Goal: Use online tool/utility: Utilize a website feature to perform a specific function

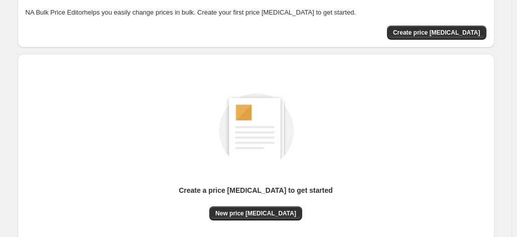
scroll to position [139, 0]
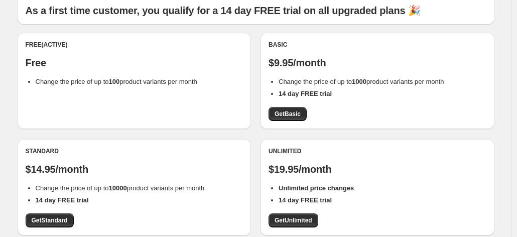
scroll to position [81, 0]
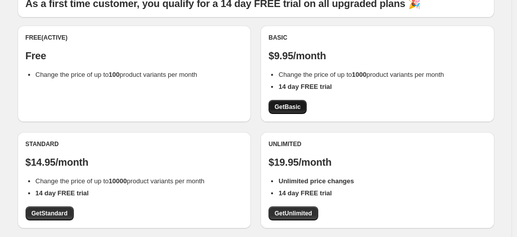
click at [299, 108] on span "Get Basic" at bounding box center [287, 107] width 26 height 8
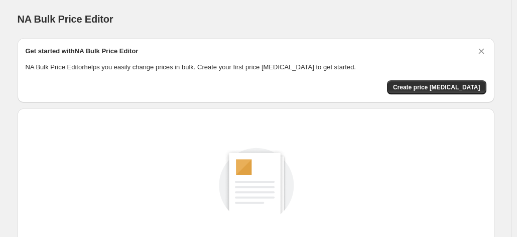
scroll to position [139, 0]
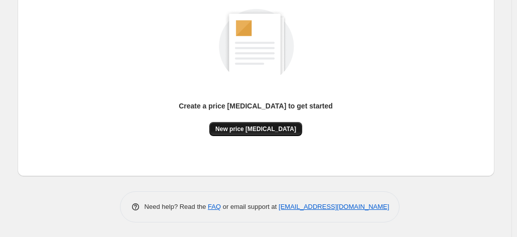
click at [268, 135] on button "New price [MEDICAL_DATA]" at bounding box center [255, 129] width 93 height 14
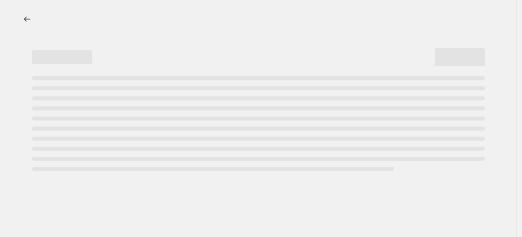
select select "percentage"
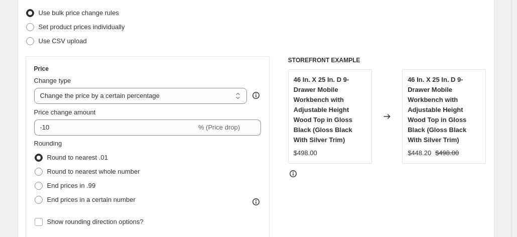
scroll to position [129, 0]
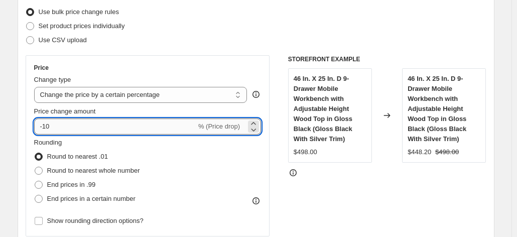
click at [48, 126] on input "-10" at bounding box center [115, 126] width 162 height 16
type input "-0"
click at [54, 128] on input "-0" at bounding box center [133, 126] width 198 height 16
type input "-54"
click at [64, 183] on span "End prices in .99" at bounding box center [71, 185] width 49 height 8
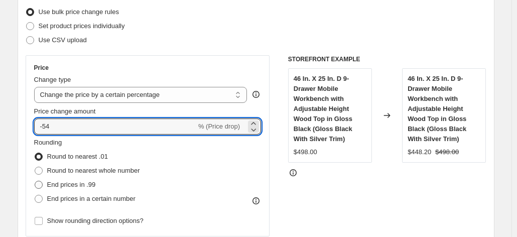
click at [35, 181] on input "End prices in .99" at bounding box center [35, 181] width 1 height 1
radio input "true"
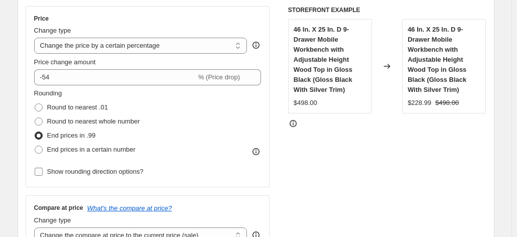
scroll to position [194, 0]
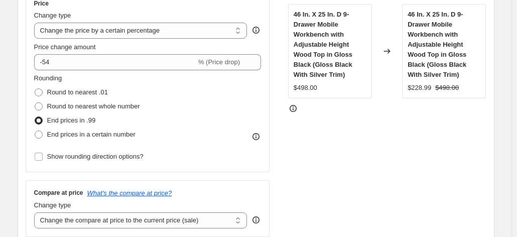
click at [54, 118] on span "End prices in .99" at bounding box center [71, 120] width 49 height 8
click at [35, 117] on input "End prices in .99" at bounding box center [35, 116] width 1 height 1
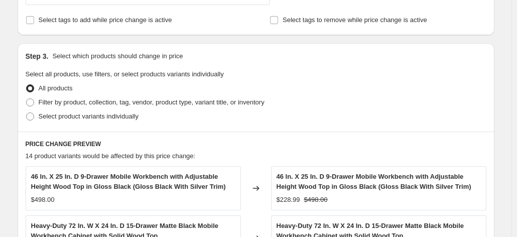
scroll to position [426, 0]
click at [61, 89] on span "All products" at bounding box center [56, 88] width 34 height 8
click at [27, 84] on input "All products" at bounding box center [26, 84] width 1 height 1
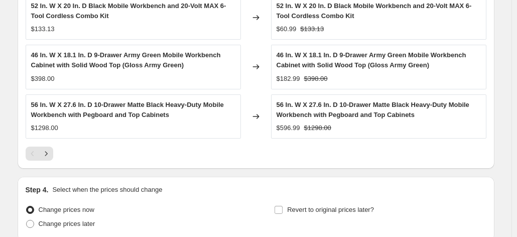
scroll to position [783, 0]
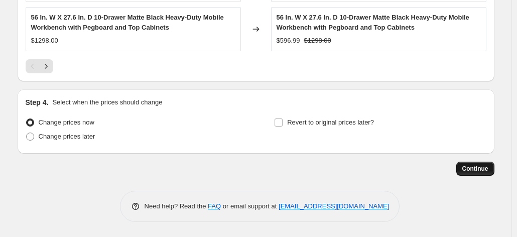
click at [487, 174] on button "Continue" at bounding box center [475, 169] width 38 height 14
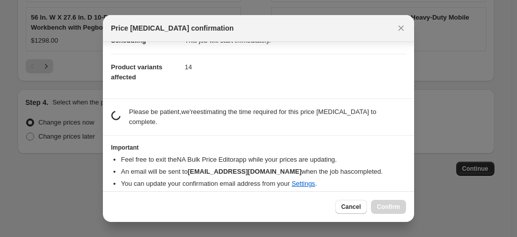
scroll to position [93, 0]
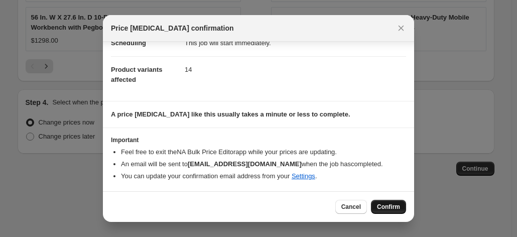
click at [391, 206] on span "Confirm" at bounding box center [388, 207] width 23 height 8
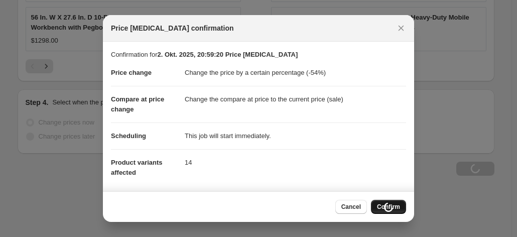
click at [135, 57] on p "Confirmation for 2. Okt. 2025, 20:59:20 Price change job" at bounding box center [258, 55] width 295 height 10
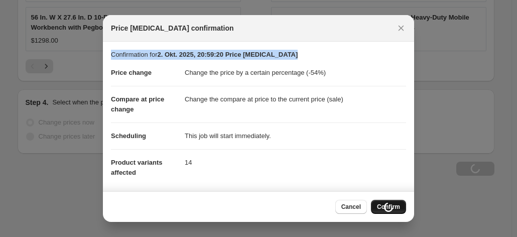
click at [135, 57] on p "Confirmation for 2. Okt. 2025, 20:59:20 Price change job" at bounding box center [258, 55] width 295 height 10
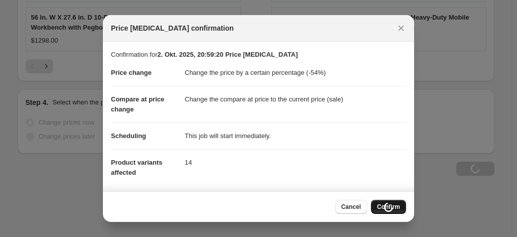
click at [224, 76] on dd "Change the price by a certain percentage (-54%)" at bounding box center [295, 73] width 221 height 26
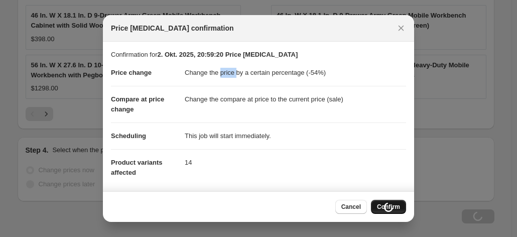
click at [224, 76] on dd "Change the price by a certain percentage (-54%)" at bounding box center [295, 73] width 221 height 26
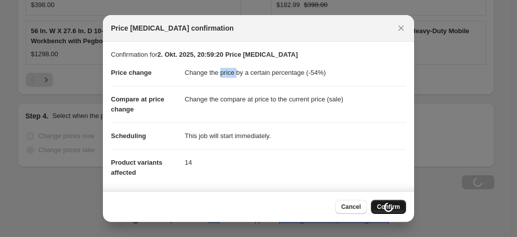
click at [224, 76] on dd "Change the price by a certain percentage (-54%)" at bounding box center [295, 73] width 221 height 26
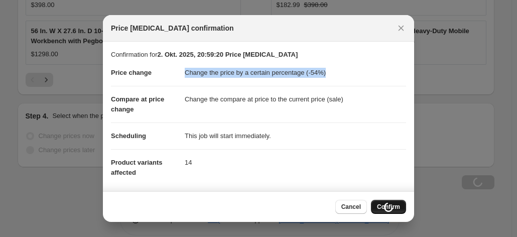
click at [224, 76] on dd "Change the price by a certain percentage (-54%)" at bounding box center [295, 73] width 221 height 26
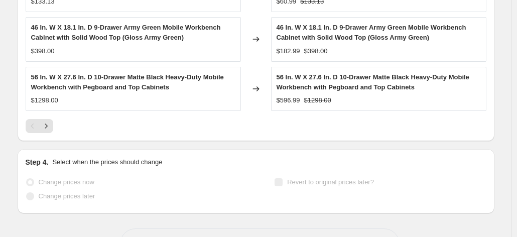
scroll to position [0, 0]
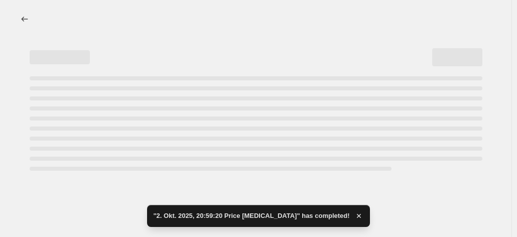
select select "percentage"
